Goal: Information Seeking & Learning: Learn about a topic

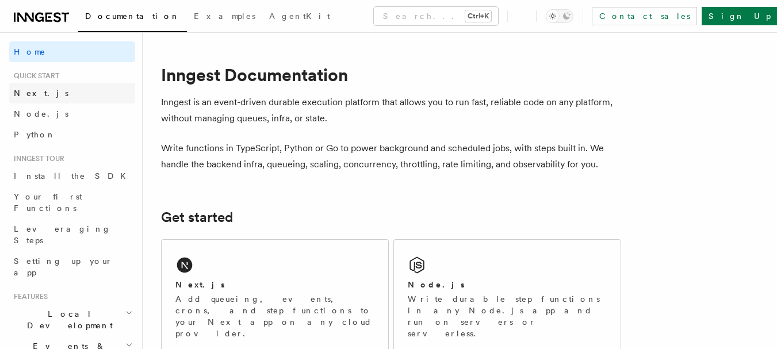
click at [31, 98] on span "Next.js" at bounding box center [41, 93] width 55 height 12
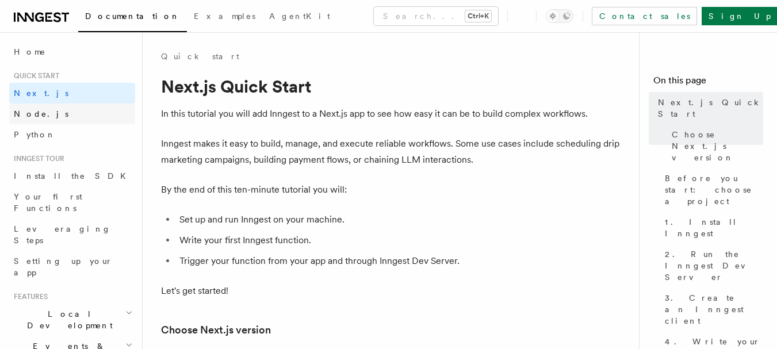
click at [42, 112] on link "Node.js" at bounding box center [72, 114] width 126 height 21
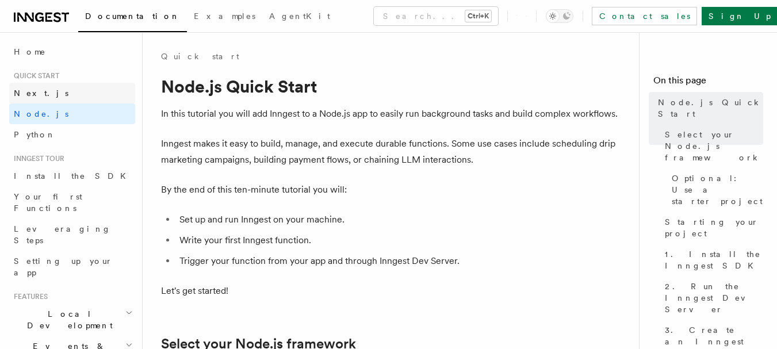
click at [35, 98] on link "Next.js" at bounding box center [72, 93] width 126 height 21
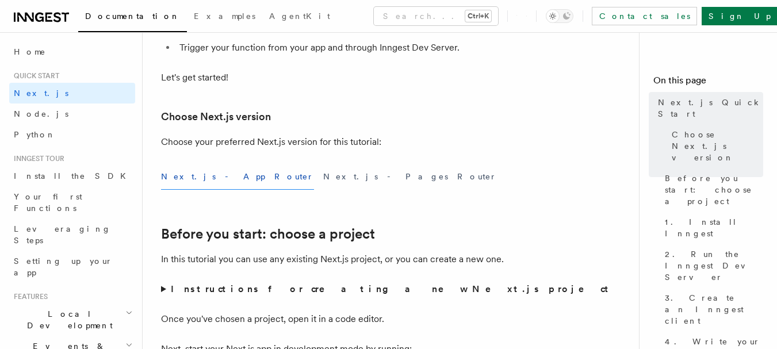
scroll to position [230, 0]
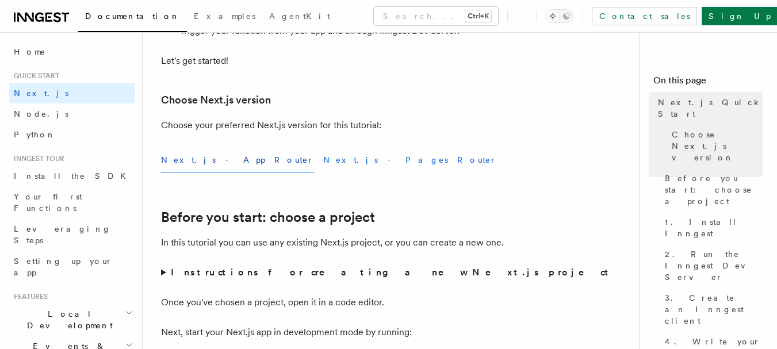
click at [323, 155] on button "Next.js - Pages Router" at bounding box center [410, 160] width 174 height 26
click at [215, 161] on button "Next.js - App Router" at bounding box center [237, 160] width 153 height 26
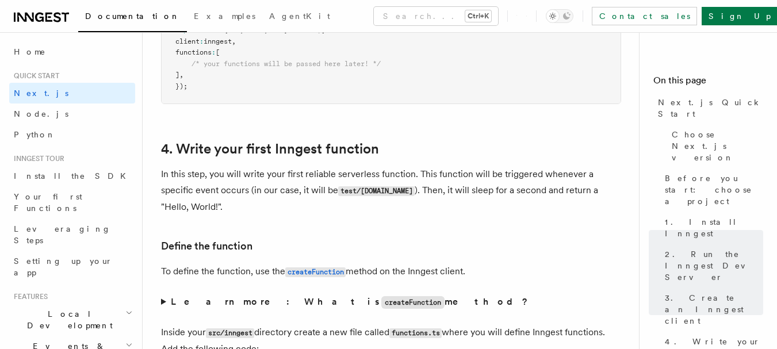
scroll to position [1784, 0]
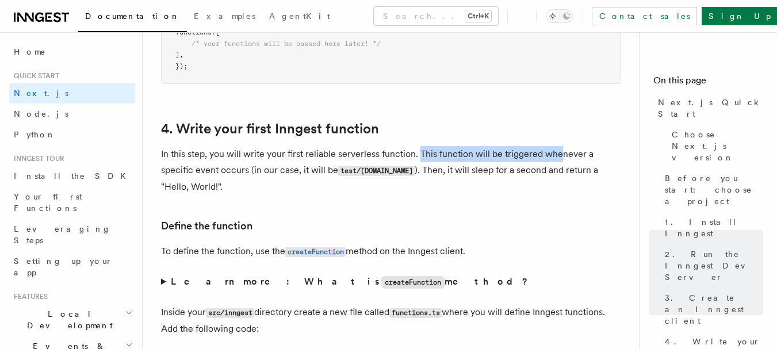
drag, startPoint x: 418, startPoint y: 157, endPoint x: 558, endPoint y: 153, distance: 139.9
click at [558, 153] on p "In this step, you will write your first reliable serverless function. This func…" at bounding box center [391, 170] width 460 height 49
click at [232, 161] on p "In this step, you will write your first reliable serverless function. This func…" at bounding box center [391, 170] width 460 height 49
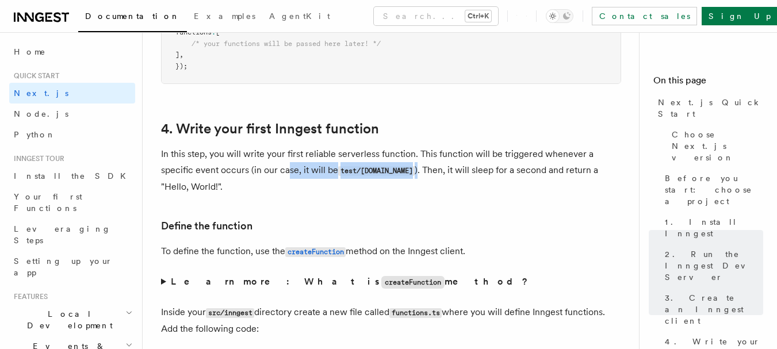
drag, startPoint x: 410, startPoint y: 173, endPoint x: 274, endPoint y: 165, distance: 136.0
click at [279, 165] on p "In this step, you will write your first reliable serverless function. This func…" at bounding box center [391, 170] width 460 height 49
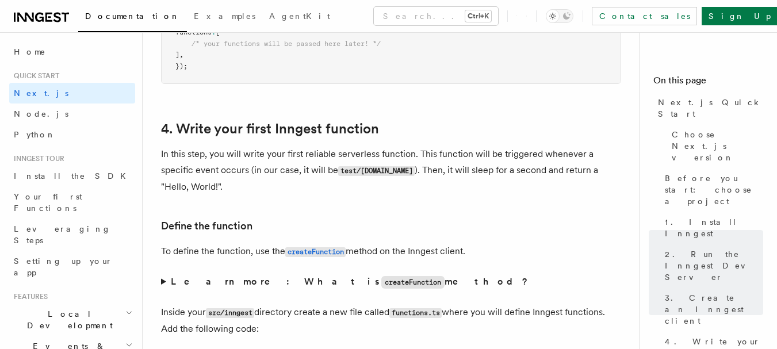
click at [258, 164] on p "In this step, you will write your first reliable serverless function. This func…" at bounding box center [391, 170] width 460 height 49
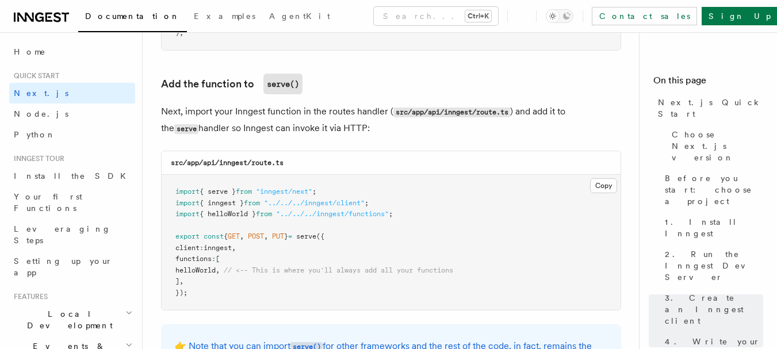
scroll to position [2302, 0]
